Goal: Complete application form

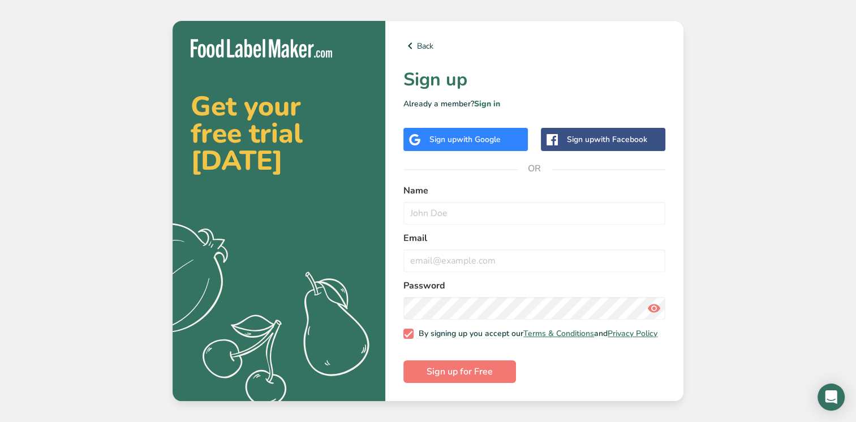
click at [483, 135] on span "with Google" at bounding box center [478, 139] width 44 height 11
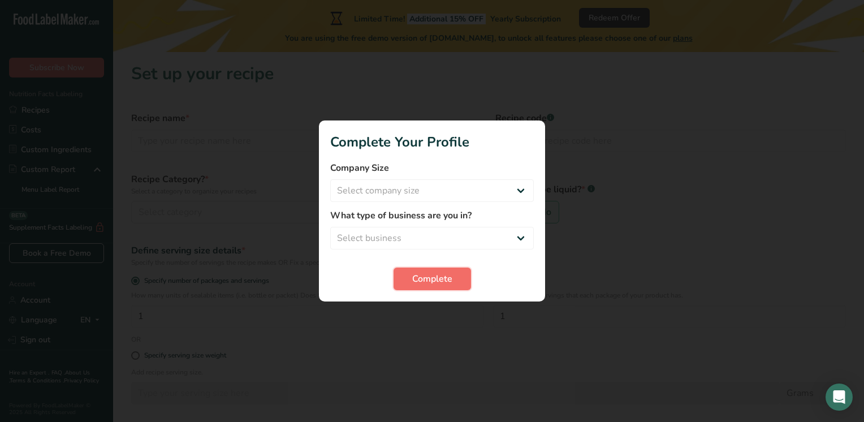
click at [437, 281] on span "Complete" at bounding box center [432, 279] width 40 height 14
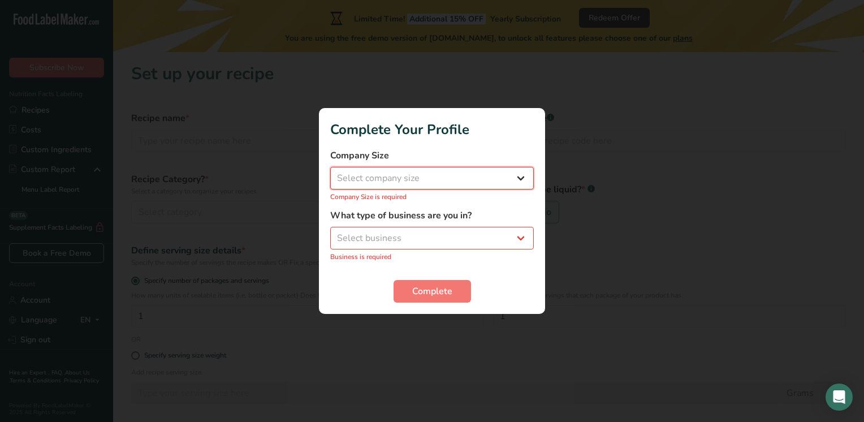
click at [405, 179] on select "Select company size Fewer than 10 Employees 10 to 50 Employees 51 to 500 Employ…" at bounding box center [432, 178] width 204 height 23
select select "1"
click at [330, 173] on select "Select company size Fewer than 10 Employees 10 to 50 Employees 51 to 500 Employ…" at bounding box center [432, 178] width 204 height 23
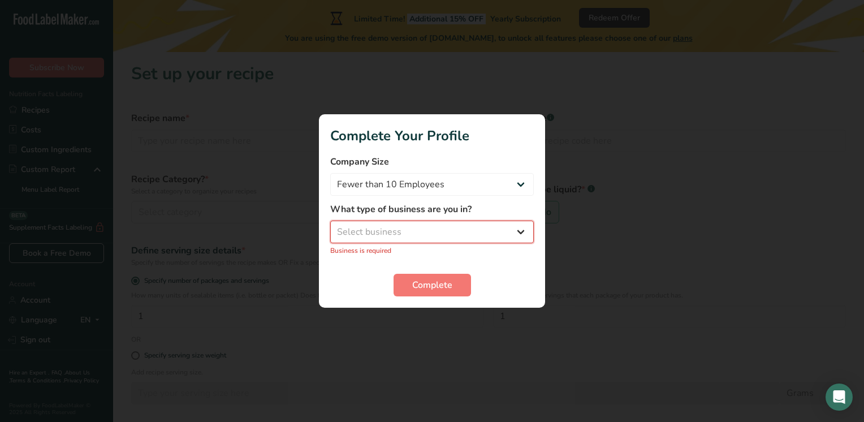
click at [418, 236] on select "Select business Packaged Food Manufacturer Restaurant & Cafe Bakery Meal Plans …" at bounding box center [432, 232] width 204 height 23
select select "6"
click at [330, 227] on select "Select business Packaged Food Manufacturer Restaurant & Cafe Bakery Meal Plans …" at bounding box center [432, 232] width 204 height 23
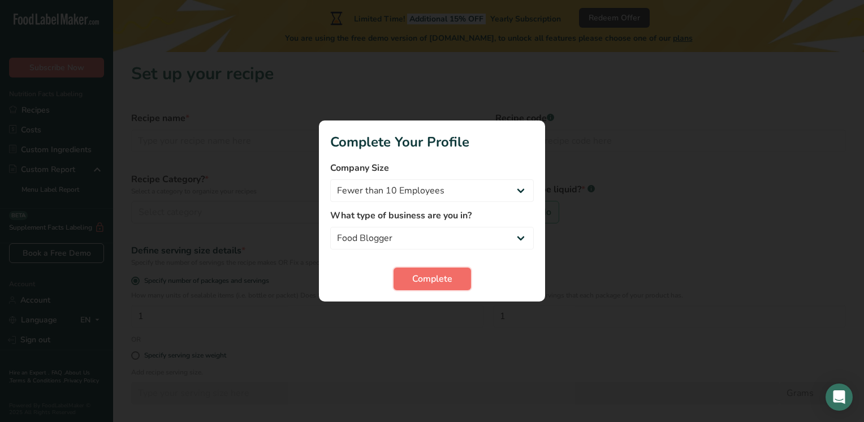
click at [414, 287] on button "Complete" at bounding box center [432, 279] width 77 height 23
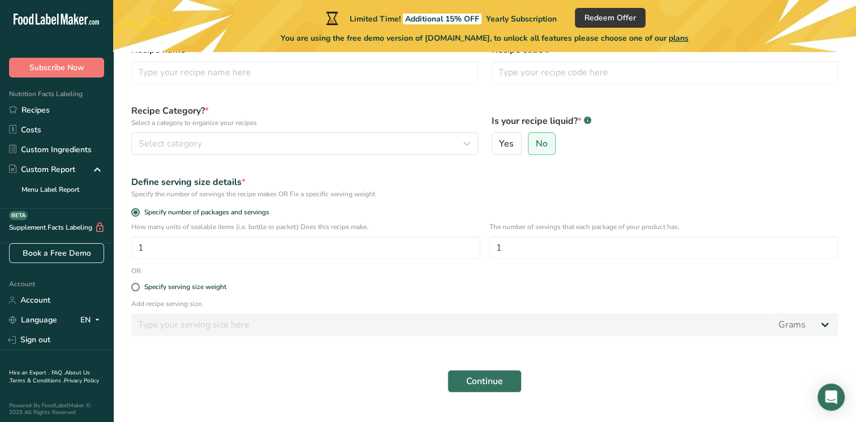
scroll to position [93, 0]
